Goal: Information Seeking & Learning: Learn about a topic

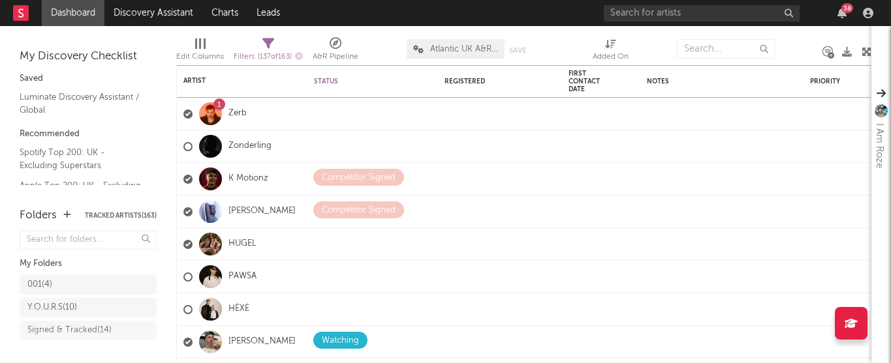
click at [843, 11] on div "38" at bounding box center [847, 8] width 12 height 10
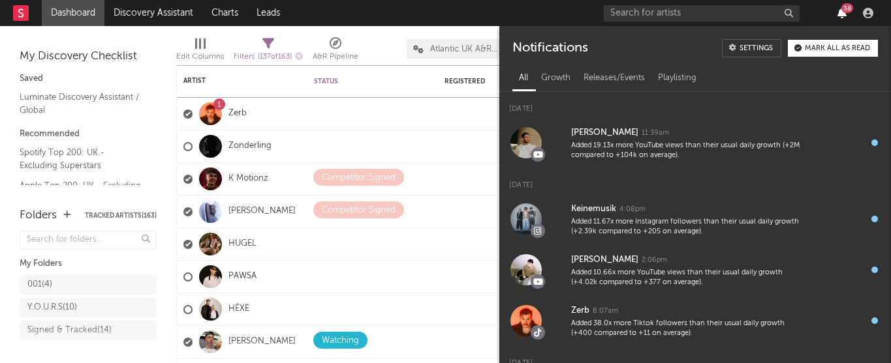
click at [838, 17] on icon "button" at bounding box center [841, 13] width 9 height 10
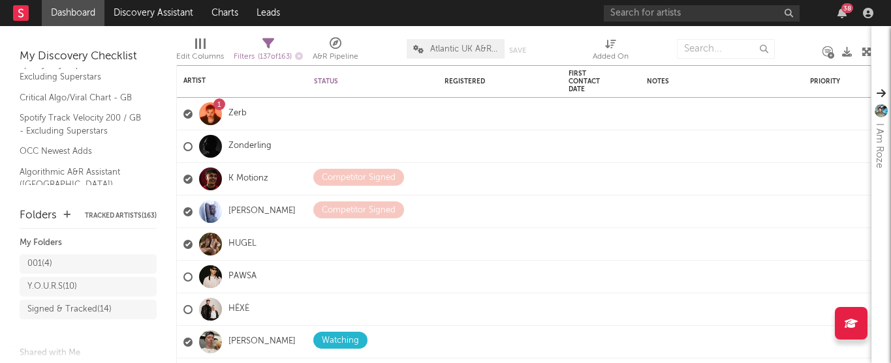
scroll to position [10, 0]
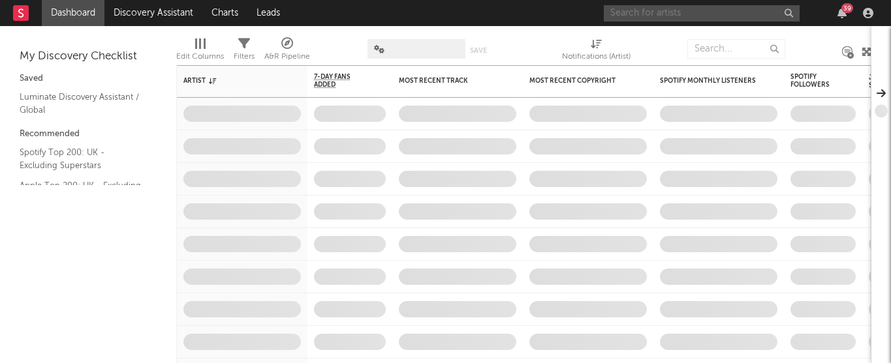
click at [684, 12] on input "text" at bounding box center [702, 13] width 196 height 16
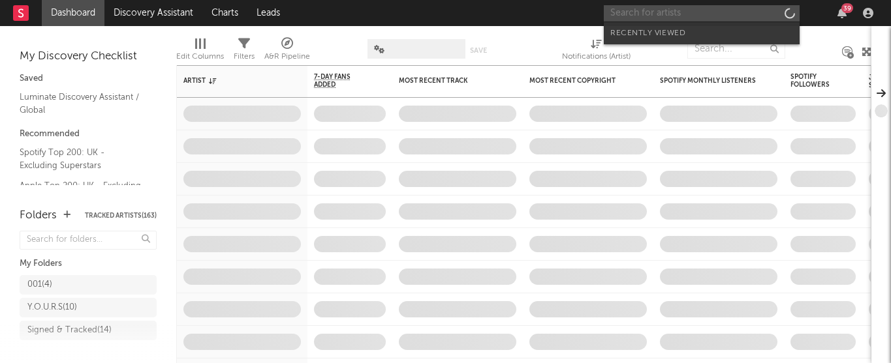
paste input "kasango"
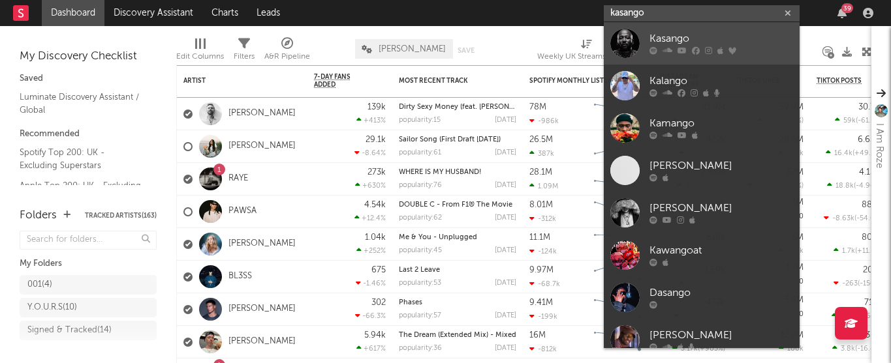
type input "kasango"
click at [649, 48] on icon at bounding box center [653, 51] width 8 height 8
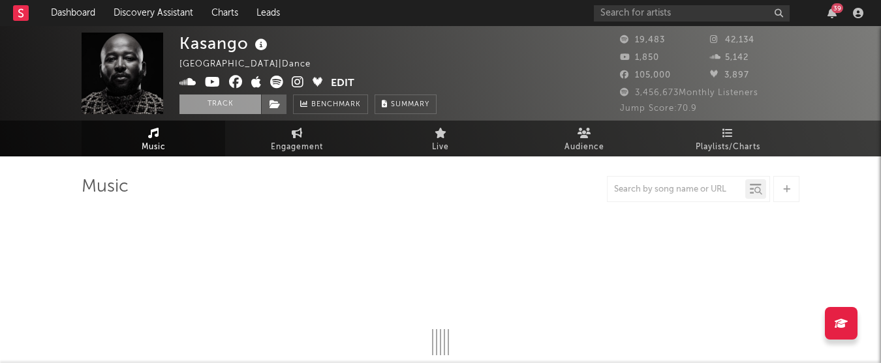
select select "6m"
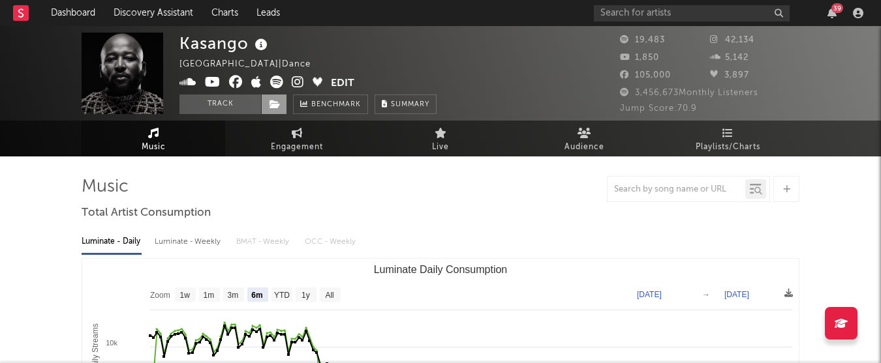
click at [279, 104] on icon at bounding box center [274, 104] width 11 height 9
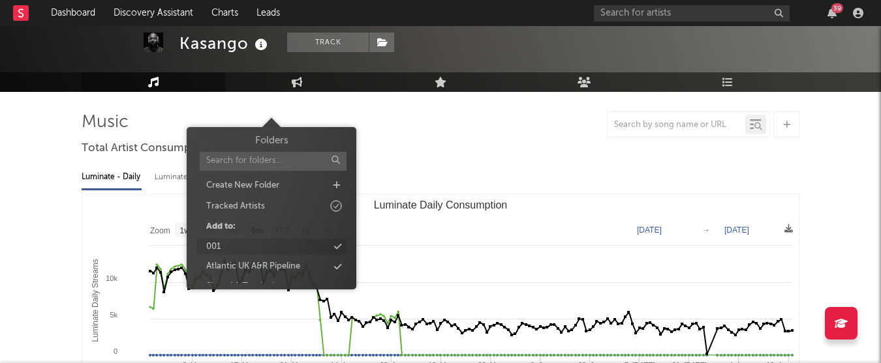
scroll to position [35, 0]
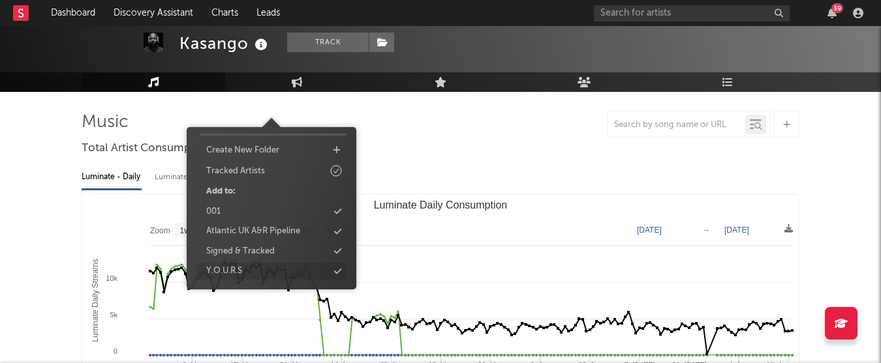
click at [255, 270] on div "Y.O.U.R.S" at bounding box center [271, 271] width 150 height 17
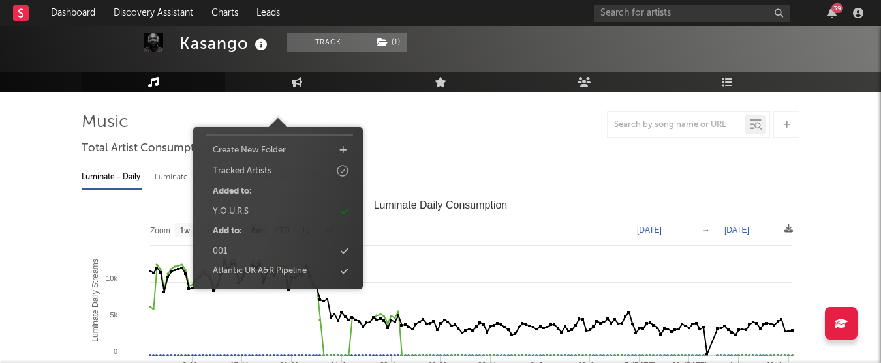
click at [471, 120] on div at bounding box center [441, 125] width 718 height 26
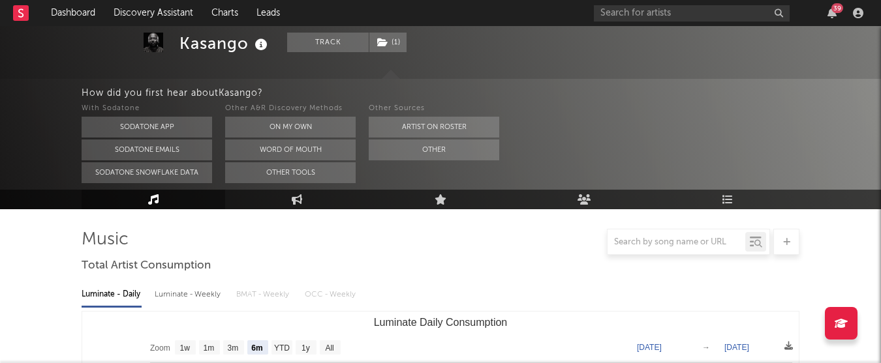
scroll to position [182, 0]
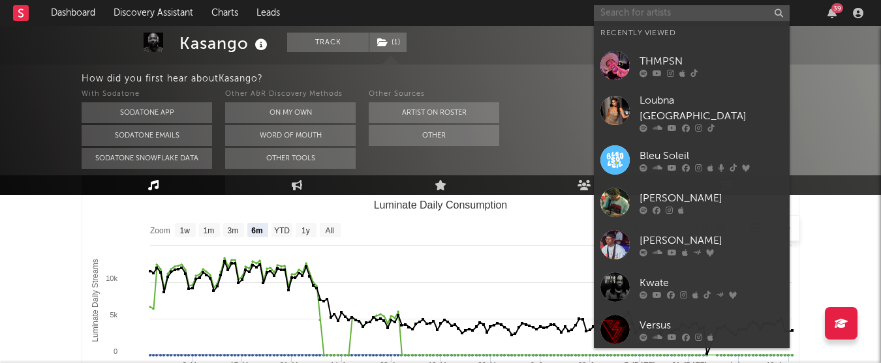
click at [634, 10] on input "text" at bounding box center [692, 13] width 196 height 16
paste input "Shimza"
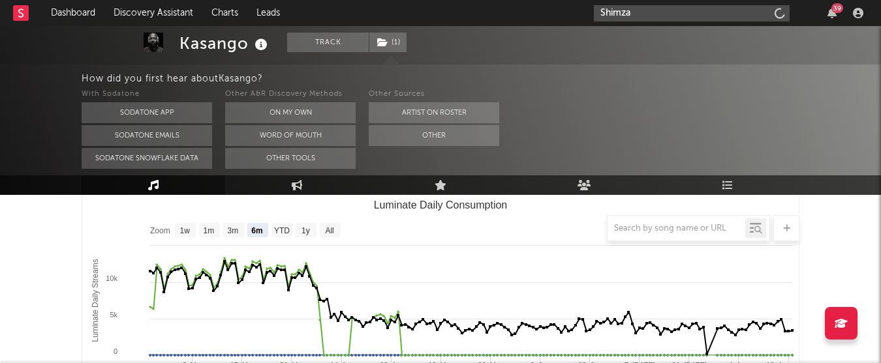
type input "Shimza"
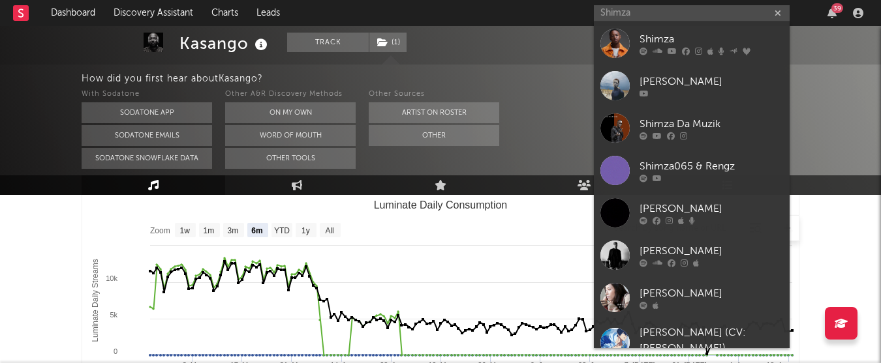
drag, startPoint x: 655, startPoint y: 41, endPoint x: 323, endPoint y: 165, distance: 354.5
click at [655, 41] on div "Shimza" at bounding box center [711, 39] width 144 height 16
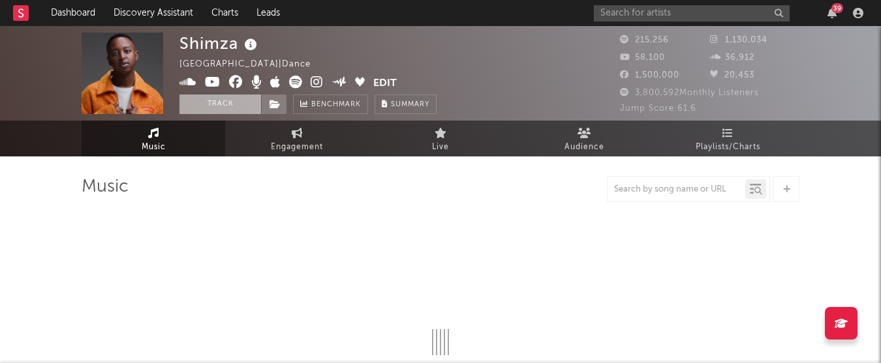
select select "6m"
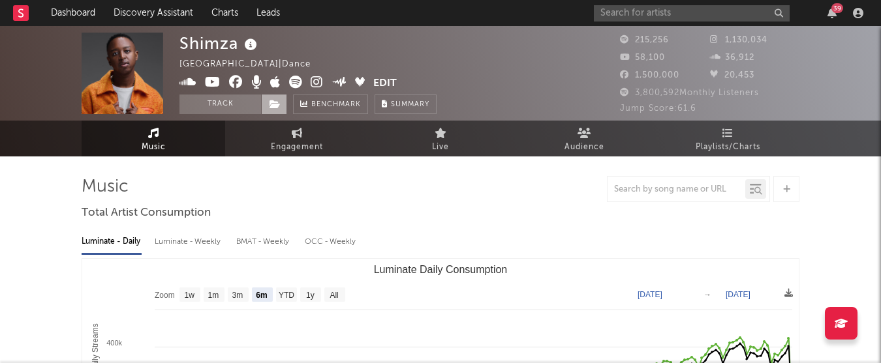
click at [270, 105] on icon at bounding box center [274, 104] width 11 height 9
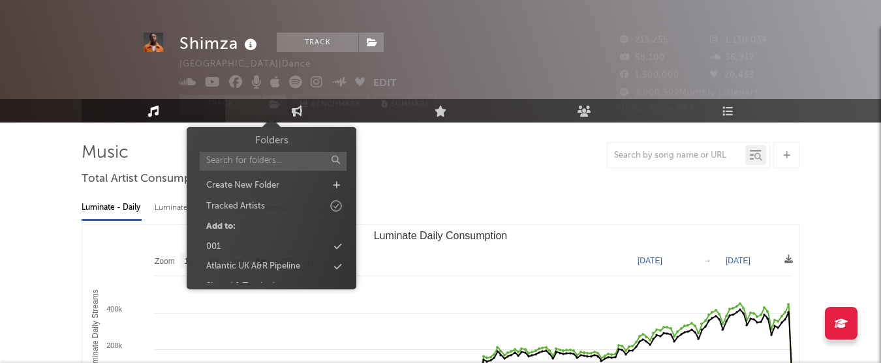
scroll to position [35, 0]
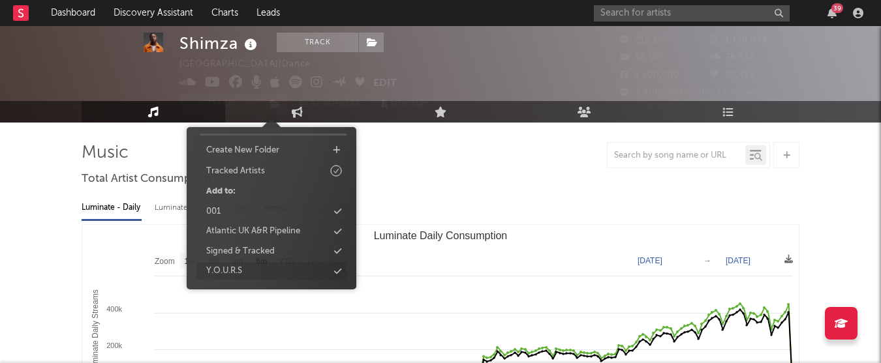
click at [251, 271] on div "Y.O.U.R.S" at bounding box center [271, 271] width 150 height 17
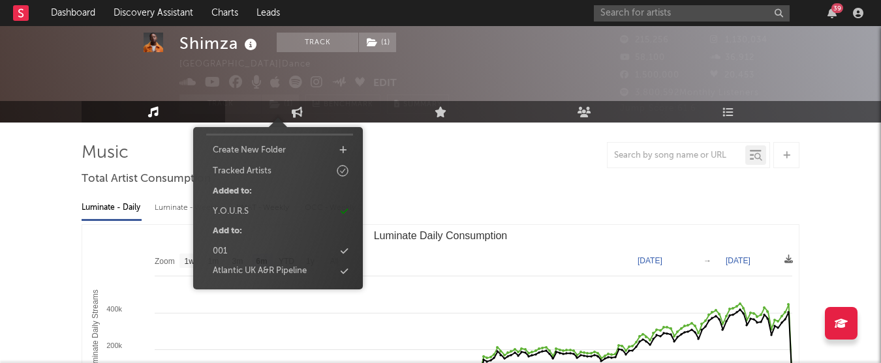
click at [633, 74] on span "1,500,000" at bounding box center [649, 75] width 59 height 8
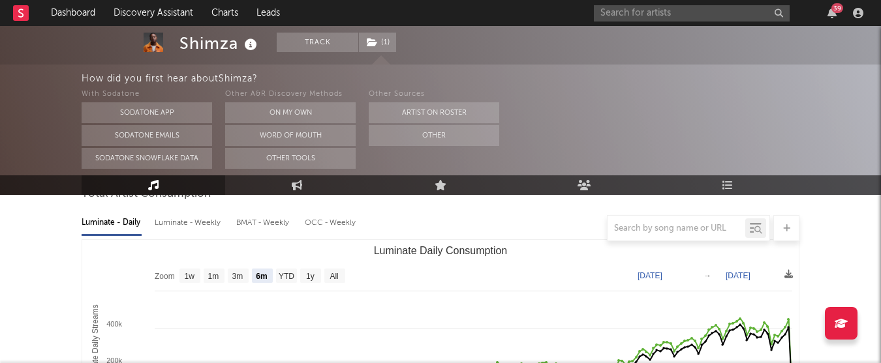
scroll to position [151, 0]
